Goal: Task Accomplishment & Management: Complete application form

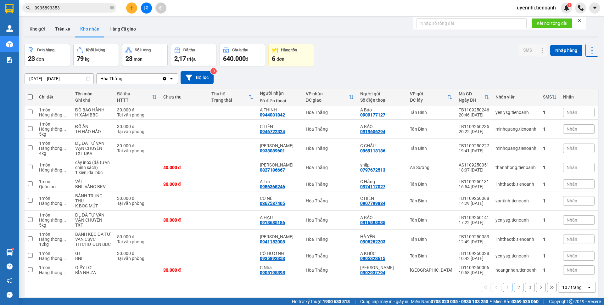
scroll to position [29, 0]
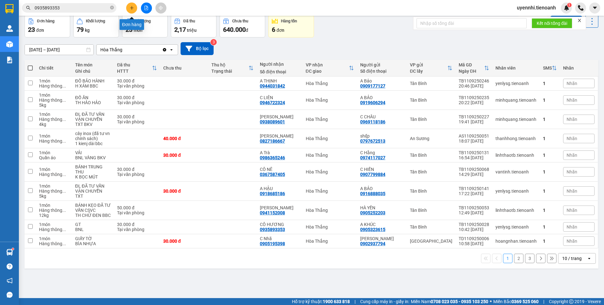
click at [135, 7] on button at bounding box center [131, 8] width 11 height 11
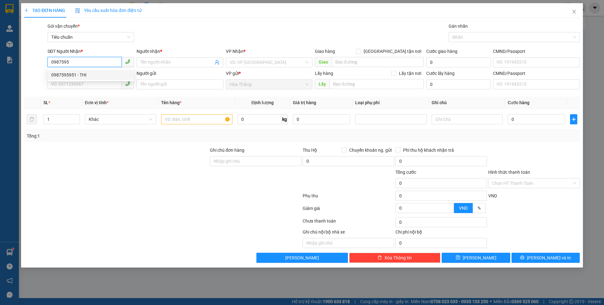
click at [70, 75] on div "0987595951 - THI" at bounding box center [90, 74] width 79 height 7
type input "0987595951"
type input "THI"
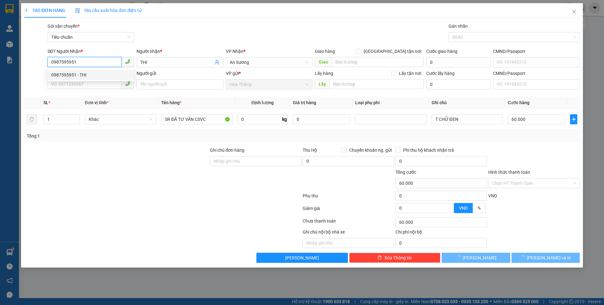
type input "60.000"
click at [64, 89] on div "SĐT Người Gửi VD: 0371234567" at bounding box center [90, 81] width 86 height 22
type input "0987595951"
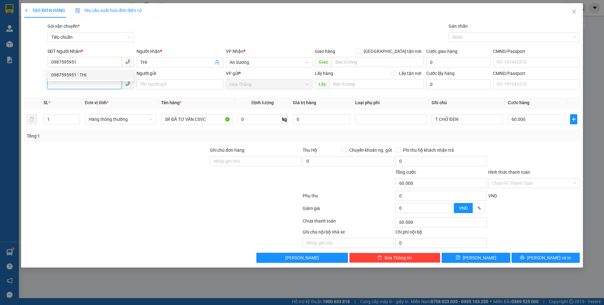
click at [66, 84] on input "SĐT Người Gửi" at bounding box center [84, 84] width 74 height 10
click at [72, 97] on div "0967061461 - A THÁI" at bounding box center [90, 96] width 79 height 7
type input "0967061461"
type input "[DEMOGRAPHIC_DATA]"
click at [267, 120] on input "0" at bounding box center [259, 119] width 44 height 10
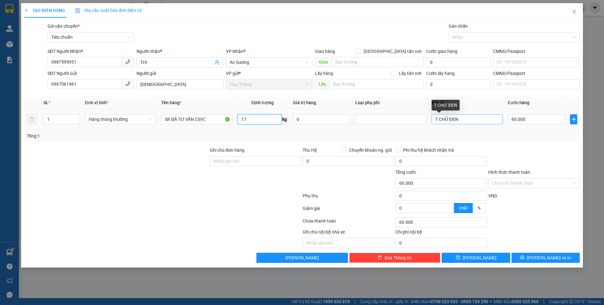
type input "17"
drag, startPoint x: 446, startPoint y: 120, endPoint x: 475, endPoint y: 125, distance: 30.3
click at [475, 125] on div "T CHỮ ĐEN" at bounding box center [466, 119] width 71 height 13
type input "55.000"
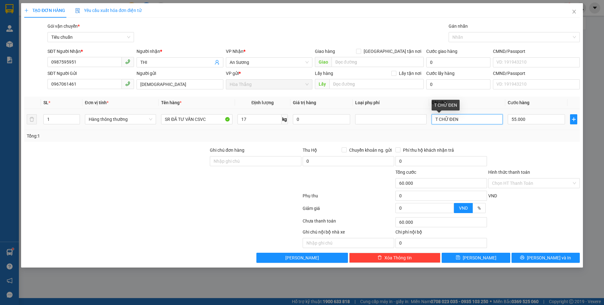
type input "55.000"
drag, startPoint x: 469, startPoint y: 138, endPoint x: 458, endPoint y: 122, distance: 19.3
click at [470, 138] on div "Tổng: 1" at bounding box center [302, 135] width 550 height 7
drag, startPoint x: 448, startPoint y: 120, endPoint x: 490, endPoint y: 128, distance: 42.5
click at [490, 128] on td "T CHỮ ĐEN" at bounding box center [467, 119] width 76 height 21
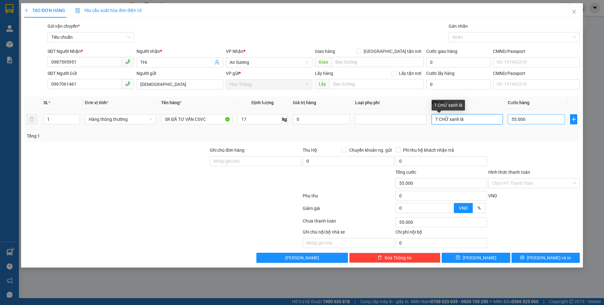
drag, startPoint x: 450, startPoint y: 118, endPoint x: 527, endPoint y: 124, distance: 76.9
click at [527, 124] on tr "1 Hàng thông thường SR ĐÃ TƯ VẤN CSVC 17 kg 0 T CHỮ xanh lá 55.000" at bounding box center [301, 119] width 555 height 21
drag, startPoint x: 447, startPoint y: 117, endPoint x: 491, endPoint y: 127, distance: 45.4
click at [491, 127] on td "T CHỮ x" at bounding box center [467, 119] width 76 height 21
type input "T CHỮ LÁ"
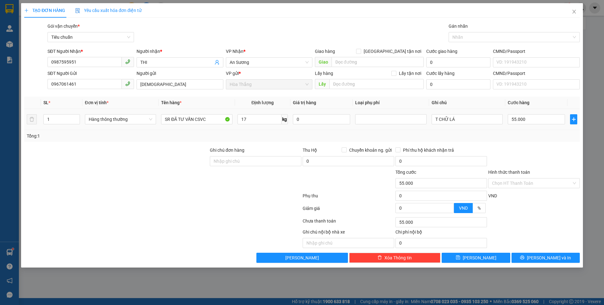
click at [538, 125] on div "55.000" at bounding box center [535, 119] width 57 height 13
click at [540, 118] on input "55.000" at bounding box center [535, 119] width 57 height 10
type input "6"
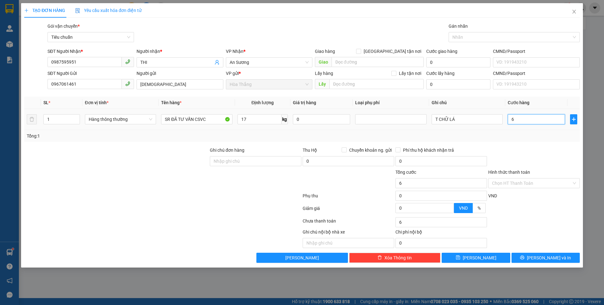
type input "60"
type input "60.000"
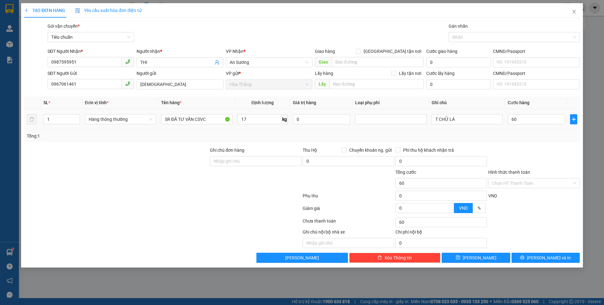
type input "60.000"
click at [542, 144] on div "Transit Pickup Surcharge Ids Transit Deliver Surcharge Ids Transit Deliver Surc…" at bounding box center [301, 143] width 555 height 240
click at [518, 181] on input "Hình thức thanh toán" at bounding box center [532, 182] width 80 height 9
click at [522, 199] on div "Tại văn phòng" at bounding box center [533, 196] width 91 height 10
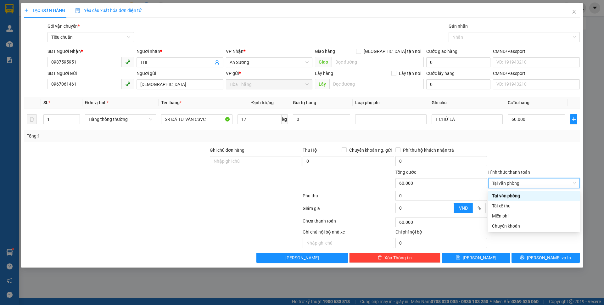
type input "0"
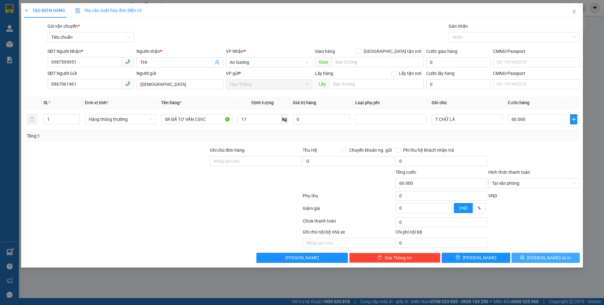
click at [540, 255] on button "[PERSON_NAME] và In" at bounding box center [545, 257] width 68 height 10
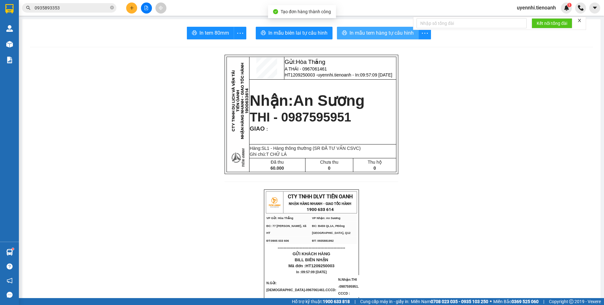
click at [366, 29] on span "In mẫu tem hàng tự cấu hình" at bounding box center [381, 33] width 64 height 8
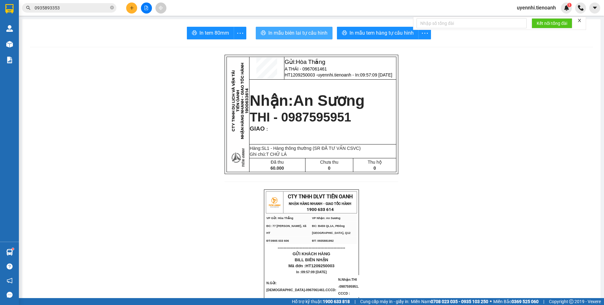
click at [314, 30] on span "In mẫu biên lai tự cấu hình" at bounding box center [297, 33] width 59 height 8
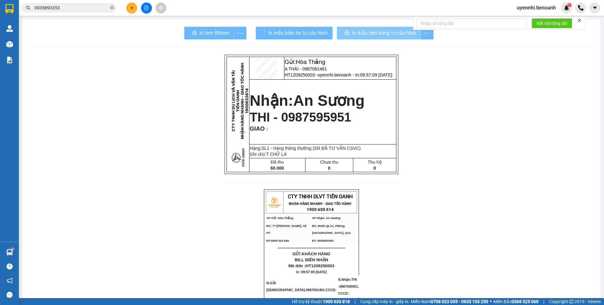
click at [371, 35] on span "In mẫu tem hàng tự cấu hình" at bounding box center [384, 33] width 64 height 8
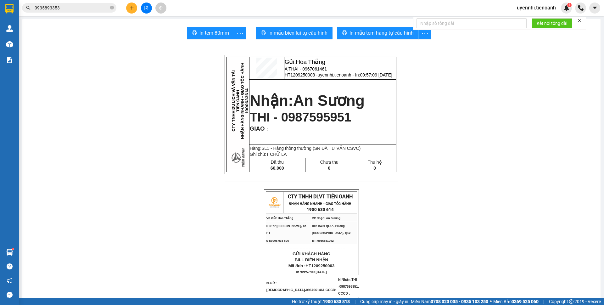
click at [128, 2] on div "Kết quả tìm kiếm ( 3 ) Bộ lọc Mã ĐH Trạng thái Món hàng Thu hộ Tổng cước Chưa c…" at bounding box center [302, 8] width 604 height 16
click at [134, 16] on body "Kết quả tìm kiếm ( 3 ) Bộ lọc Mã ĐH Trạng thái Món hàng Thu hộ Tổng cước Chưa c…" at bounding box center [302, 152] width 604 height 305
click at [134, 16] on div "Đơn hàng" at bounding box center [131, 22] width 25 height 15
click at [132, 8] on icon "plus" at bounding box center [132, 8] width 4 height 4
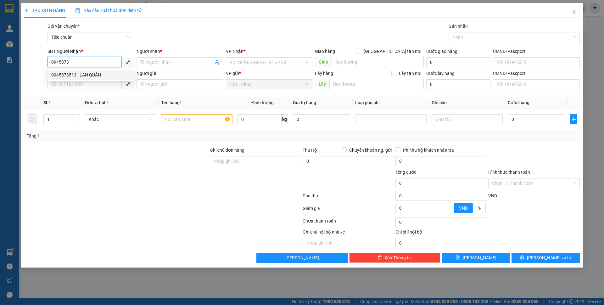
click at [82, 76] on div "0945873513 - LAN QUÂN" at bounding box center [90, 74] width 79 height 7
type input "0945873513"
type input "LAN QUÂN"
type input "80.000"
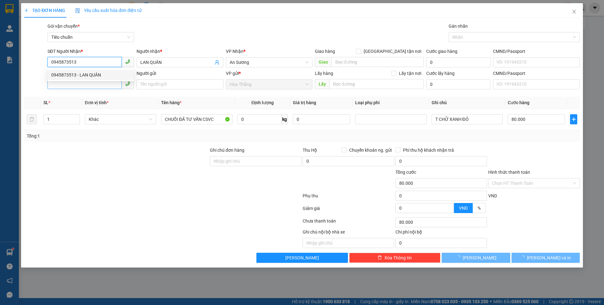
type input "0945873513"
click at [69, 82] on input "SĐT Người Gửi" at bounding box center [84, 84] width 74 height 10
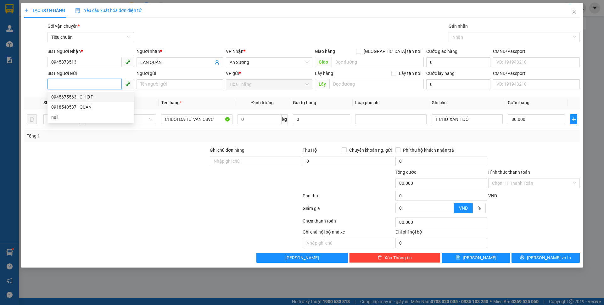
click at [91, 95] on div "0945675563 - C HỢP" at bounding box center [90, 96] width 79 height 7
type input "0945675563"
type input "C HỢP"
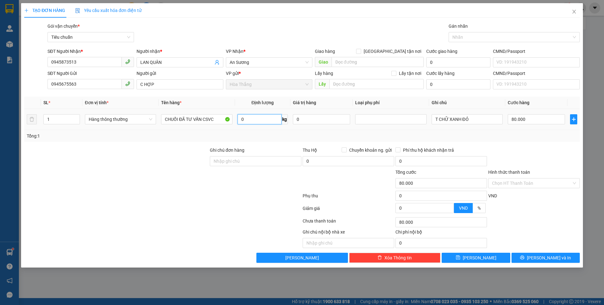
click at [260, 123] on input "0" at bounding box center [259, 119] width 44 height 10
type input "18"
click at [170, 160] on div at bounding box center [117, 158] width 186 height 22
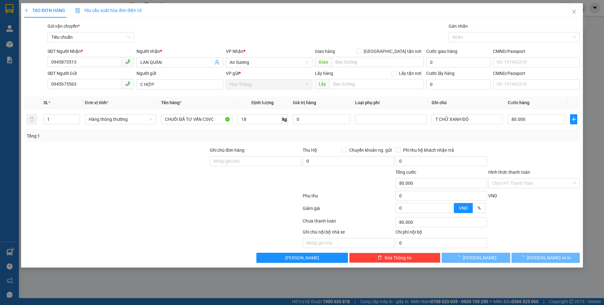
drag, startPoint x: 170, startPoint y: 160, endPoint x: 199, endPoint y: 164, distance: 29.5
click at [199, 164] on div at bounding box center [117, 158] width 186 height 22
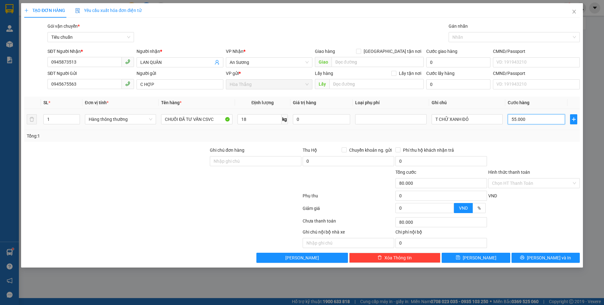
type input "55.000"
click at [531, 120] on input "55.000" at bounding box center [535, 119] width 57 height 10
type input "6"
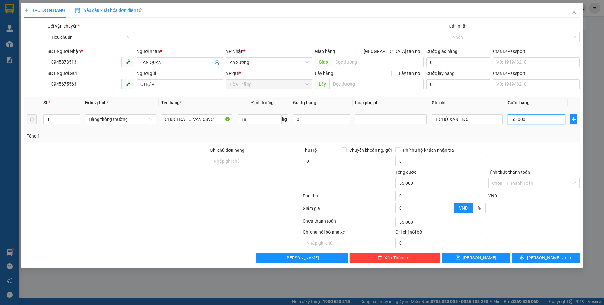
type input "6"
type input "60"
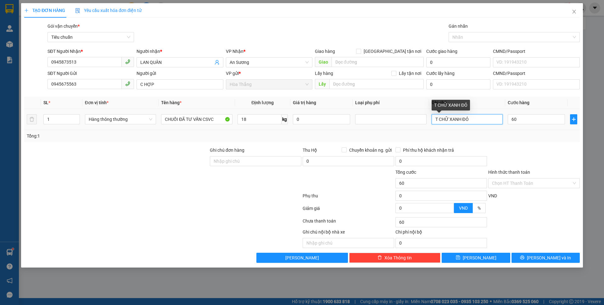
type input "60.000"
drag, startPoint x: 438, startPoint y: 119, endPoint x: 580, endPoint y: 145, distance: 144.2
click at [580, 145] on div "TẠO ĐƠN HÀNG Yêu cầu xuất hóa đơn điện tử Transit Pickup Surcharge Ids Transit …" at bounding box center [302, 135] width 562 height 264
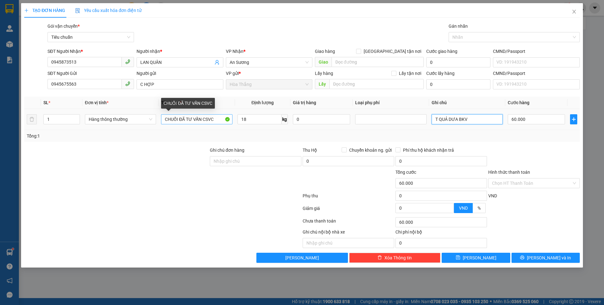
type input "T QUẢ DƯA BKV"
drag, startPoint x: 177, startPoint y: 120, endPoint x: 127, endPoint y: 111, distance: 51.1
click at [127, 111] on tr "1 Hàng thông thường CHUỐI ĐÃ TƯ VẤN CSVC 18 kg 0 T QUẢ DƯA BKV 60.000" at bounding box center [301, 119] width 555 height 21
click at [171, 119] on input "SRI ĐÃ TƯ VẤN CSVC" at bounding box center [196, 119] width 71 height 10
type input "SR ĐÃ TƯ VẤN CSVC"
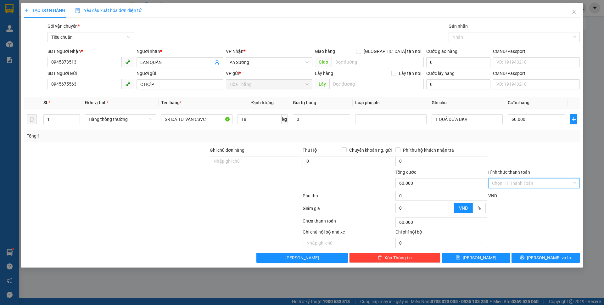
click at [515, 182] on input "Hình thức thanh toán" at bounding box center [532, 182] width 80 height 9
click at [505, 196] on div "Tại văn phòng" at bounding box center [534, 195] width 84 height 7
type input "0"
drag, startPoint x: 542, startPoint y: 257, endPoint x: 526, endPoint y: 171, distance: 87.4
click at [526, 171] on div "Transit Pickup Surcharge Ids Transit Deliver Surcharge Ids Transit Deliver Surc…" at bounding box center [301, 143] width 555 height 240
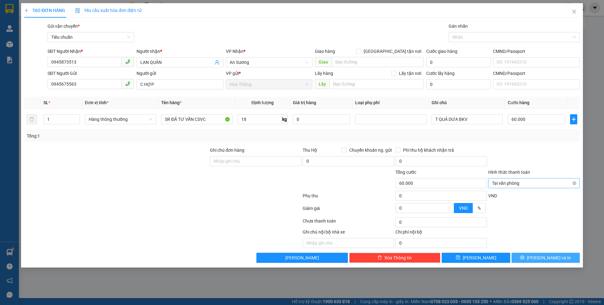
click at [575, 185] on span "Tại văn phòng" at bounding box center [534, 182] width 84 height 9
click at [530, 253] on button "[PERSON_NAME] và In" at bounding box center [545, 257] width 68 height 10
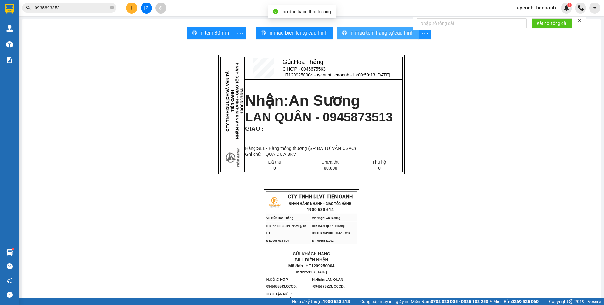
click at [368, 27] on button "In mẫu tem hàng tự cấu hình" at bounding box center [378, 33] width 82 height 13
click at [366, 34] on span "In mẫu tem hàng tự cấu hình" at bounding box center [381, 33] width 64 height 8
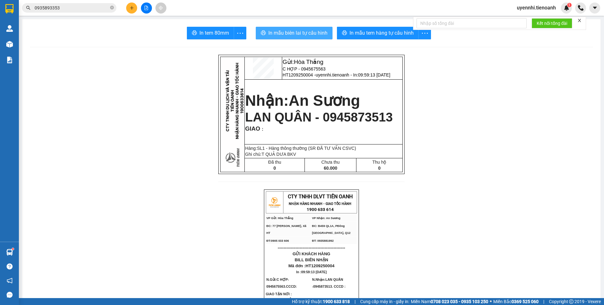
click at [313, 36] on span "In mẫu biên lai tự cấu hình" at bounding box center [297, 33] width 59 height 8
click at [131, 6] on icon "plus" at bounding box center [132, 8] width 4 height 4
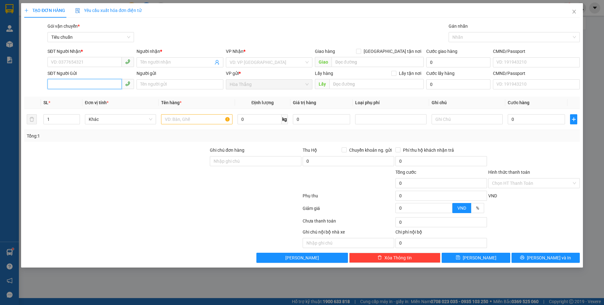
click at [88, 86] on input "SĐT Người Gửi" at bounding box center [84, 84] width 74 height 10
type input "093825"
click at [59, 96] on div "0938258536 - CHÚ DU" at bounding box center [90, 96] width 79 height 7
type input "0353073816"
type input "QUYÊN"
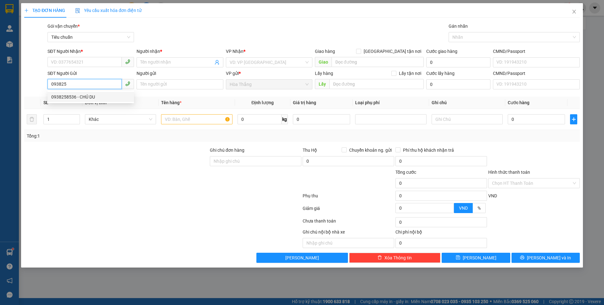
type input "0938258536"
type input "CHÚ DU"
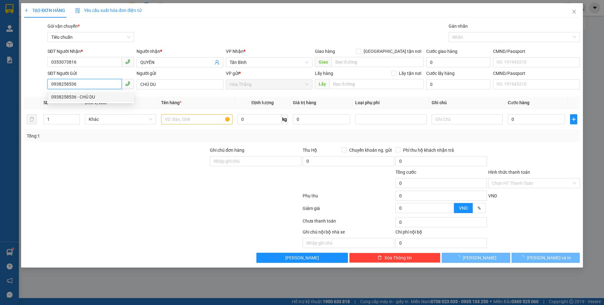
type input "60.000"
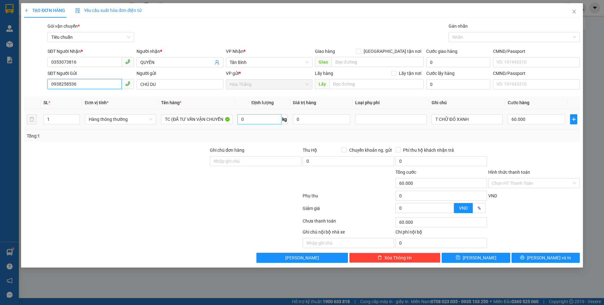
type input "0938258536"
click at [263, 117] on input "0" at bounding box center [259, 119] width 44 height 10
type input "34"
drag, startPoint x: 448, startPoint y: 117, endPoint x: 603, endPoint y: 62, distance: 164.6
click at [603, 62] on div "TẠO ĐƠN HÀNG Yêu cầu xuất hóa đơn điện tử Transit Pickup Surcharge Ids Transit …" at bounding box center [302, 152] width 604 height 305
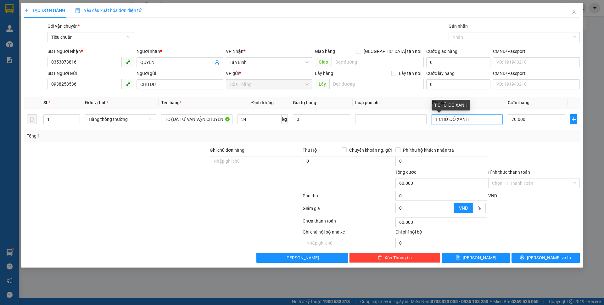
type input "70.000"
type input "T CHỮ XANH DÁN GIẤY LARUE"
click at [516, 183] on input "Hình thức thanh toán" at bounding box center [532, 182] width 80 height 9
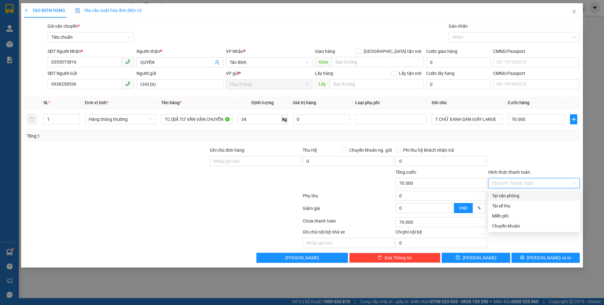
drag, startPoint x: 503, startPoint y: 198, endPoint x: 507, endPoint y: 199, distance: 4.0
click at [503, 198] on div "Tại văn phòng" at bounding box center [534, 195] width 84 height 7
type input "0"
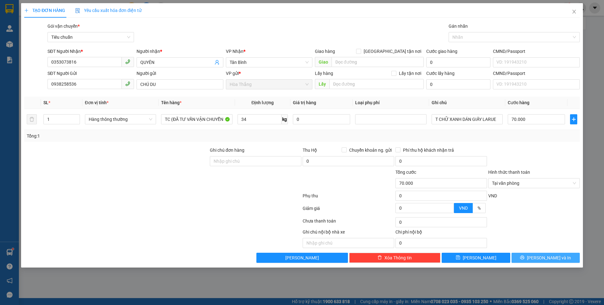
click at [540, 258] on span "[PERSON_NAME] và In" at bounding box center [549, 257] width 44 height 7
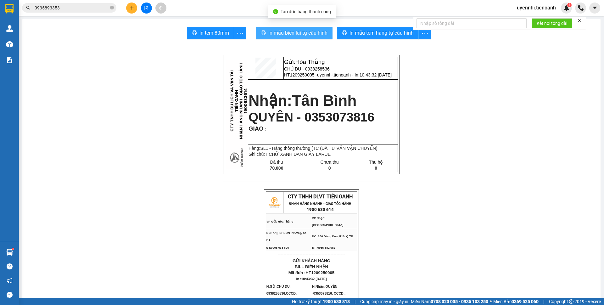
click at [282, 32] on span "In mẫu biên lai tự cấu hình" at bounding box center [297, 33] width 59 height 8
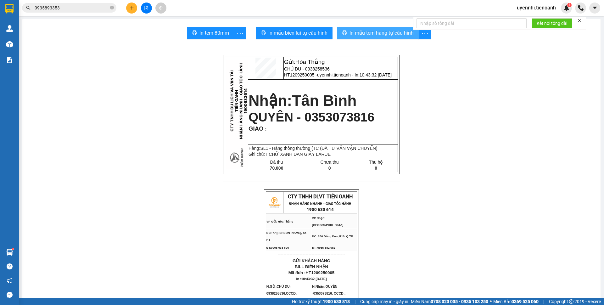
click at [392, 28] on button "In mẫu tem hàng tự cấu hình" at bounding box center [378, 33] width 82 height 13
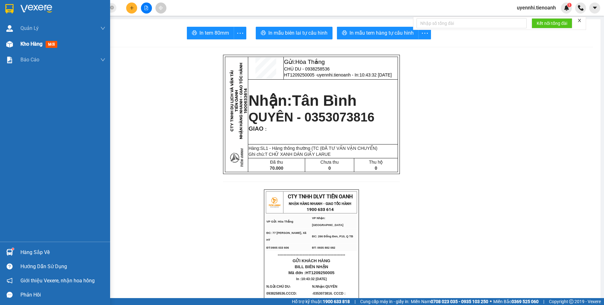
click at [7, 45] on img at bounding box center [9, 44] width 7 height 7
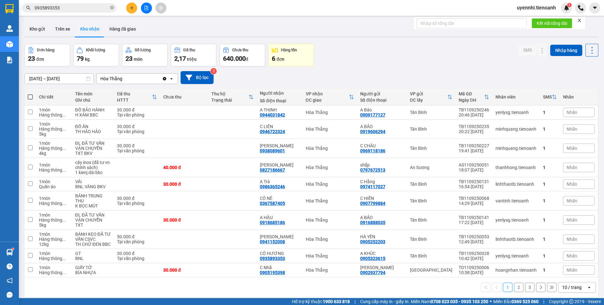
click at [562, 284] on div "10 / trang" at bounding box center [571, 287] width 19 height 6
click at [565, 270] on span "100 / trang" at bounding box center [568, 273] width 23 height 6
